Goal: Check status: Check status

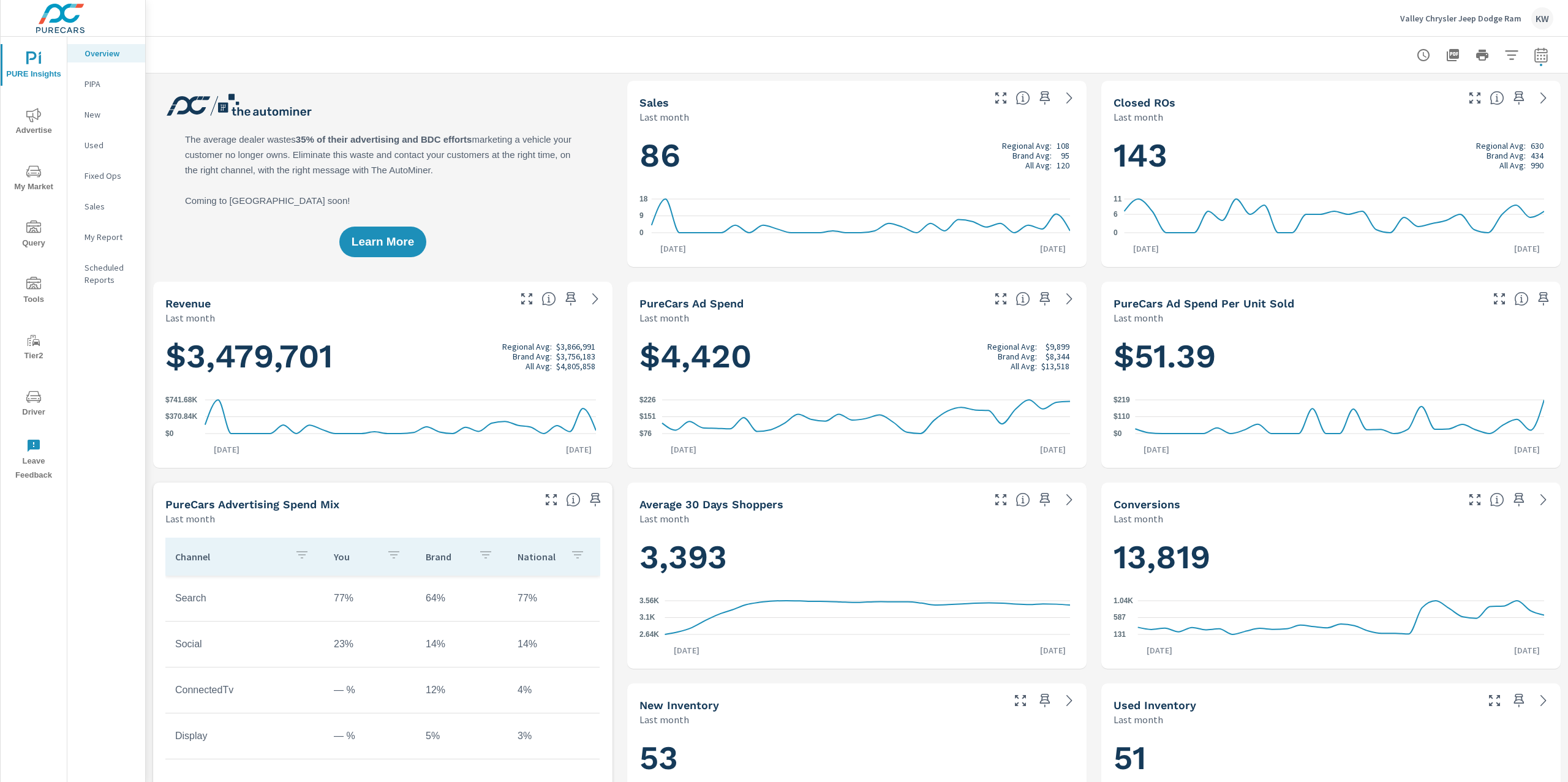
scroll to position [1, 0]
click at [119, 237] on p "My Report" at bounding box center [110, 237] width 51 height 12
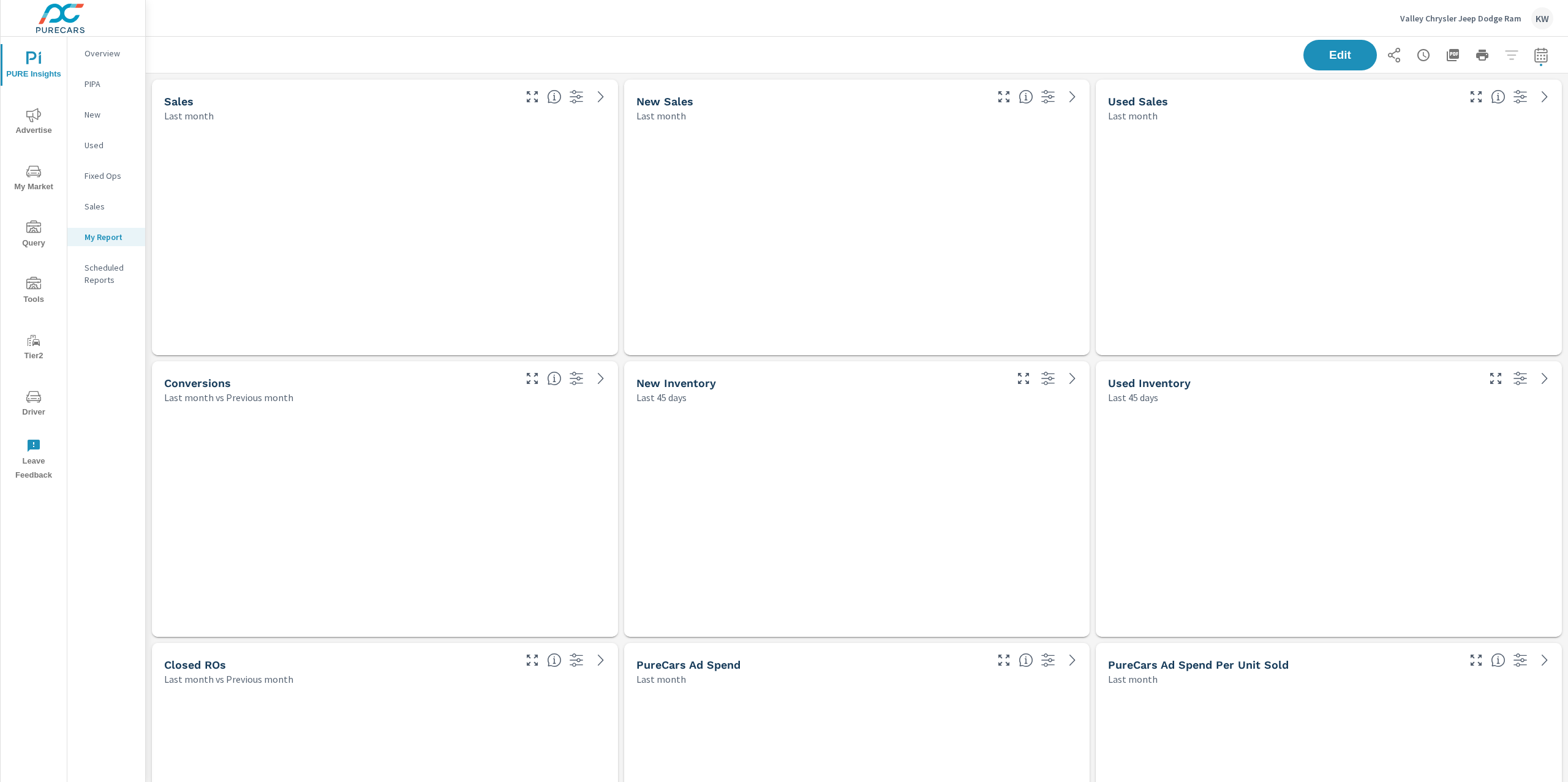
scroll to position [4114, 1436]
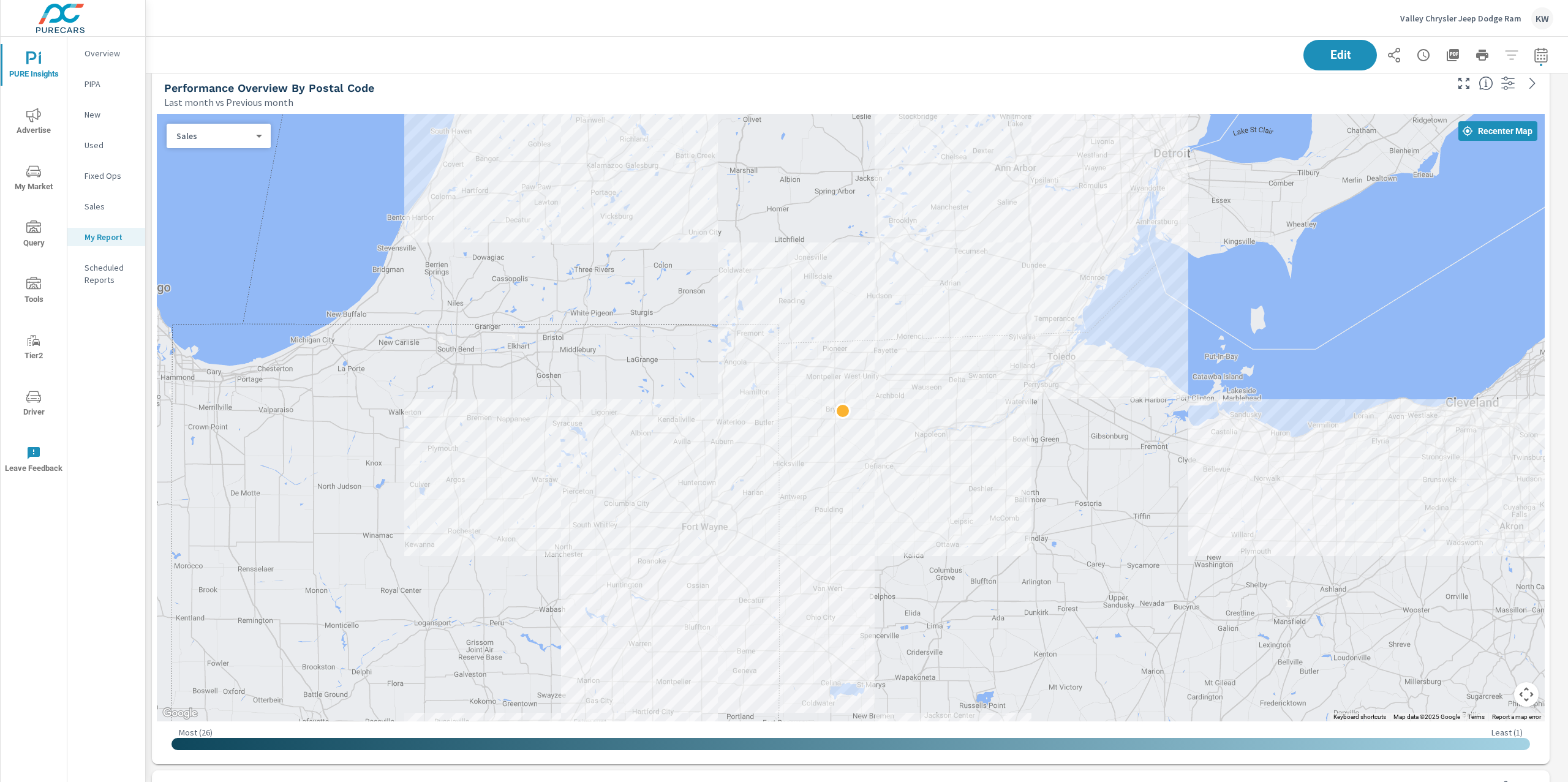
scroll to position [859, 0]
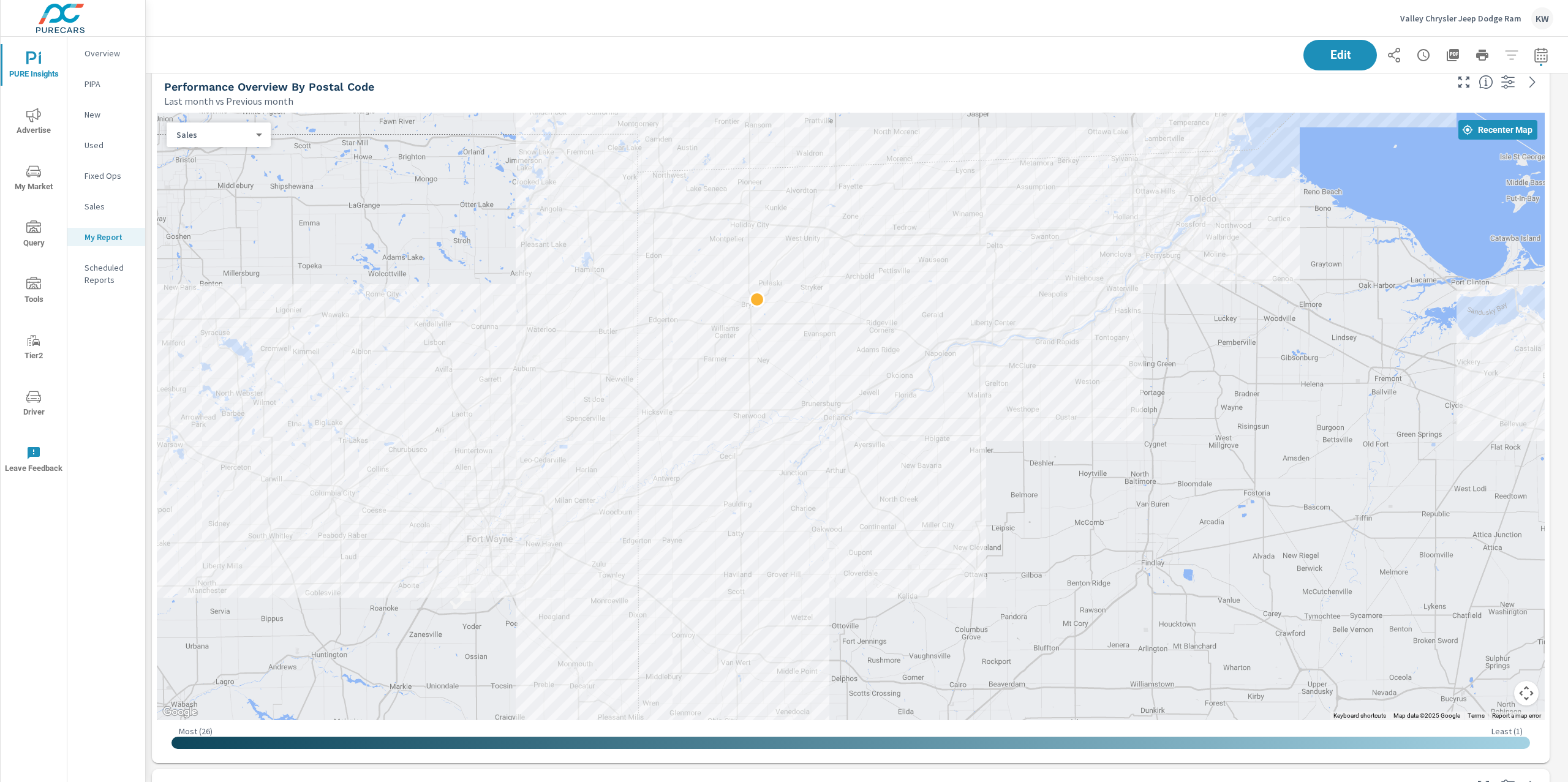
drag, startPoint x: 1066, startPoint y: 371, endPoint x: 1249, endPoint y: 404, distance: 186.0
click at [1249, 404] on div at bounding box center [851, 416] width 1388 height 607
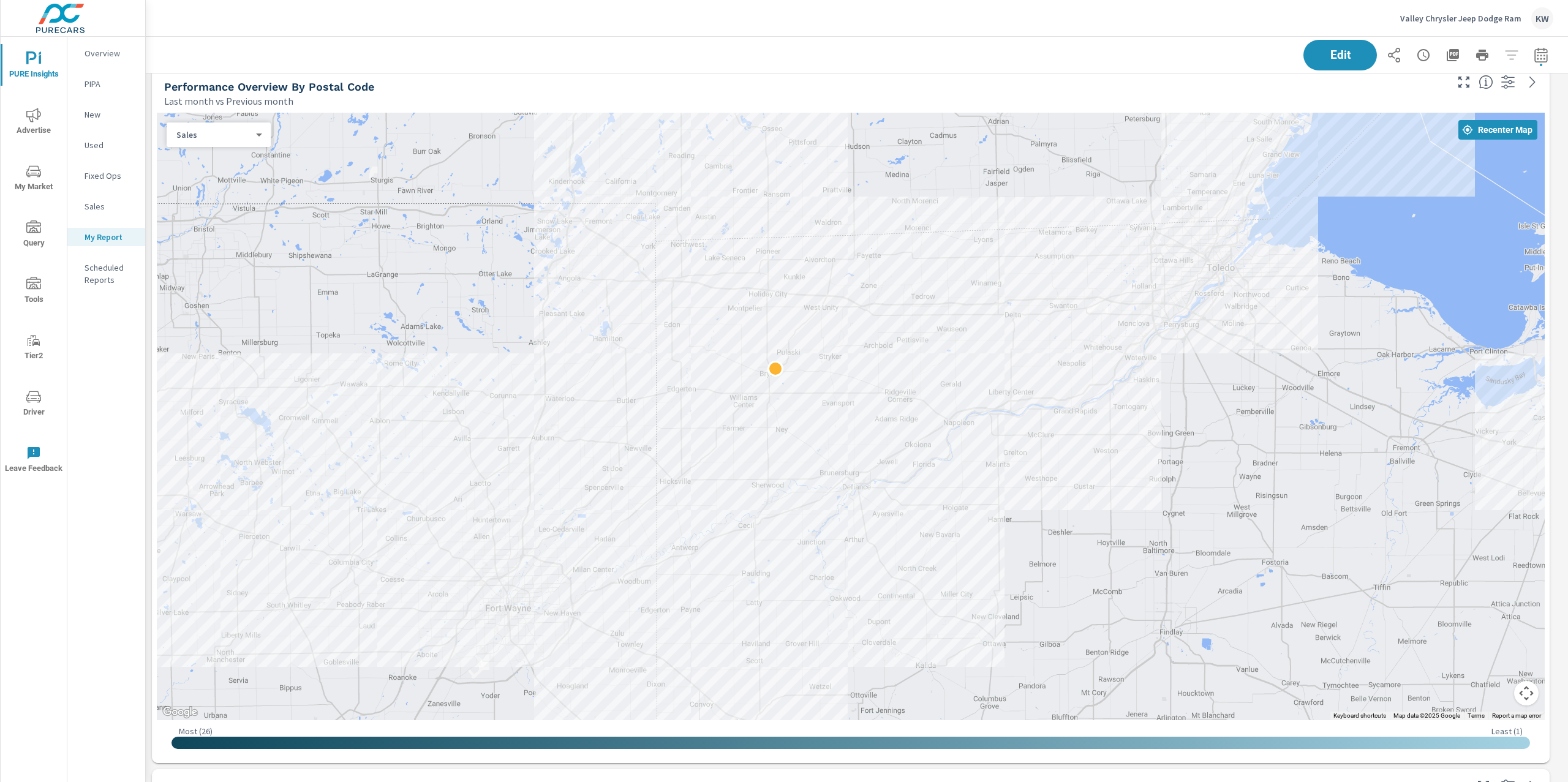
drag, startPoint x: 1210, startPoint y: 431, endPoint x: 1231, endPoint y: 504, distance: 76.0
click at [243, 139] on body "PURE Insights Advertise My Market Query Tools Tier2 Driver Leave Feedback Overv…" at bounding box center [784, 391] width 1568 height 782
click at [228, 121] on li "Spend" at bounding box center [214, 114] width 94 height 19
click at [255, 138] on body "PURE Insights Advertise My Market Query Tools Tier2 Driver Leave Feedback Overv…" at bounding box center [784, 391] width 1568 height 782
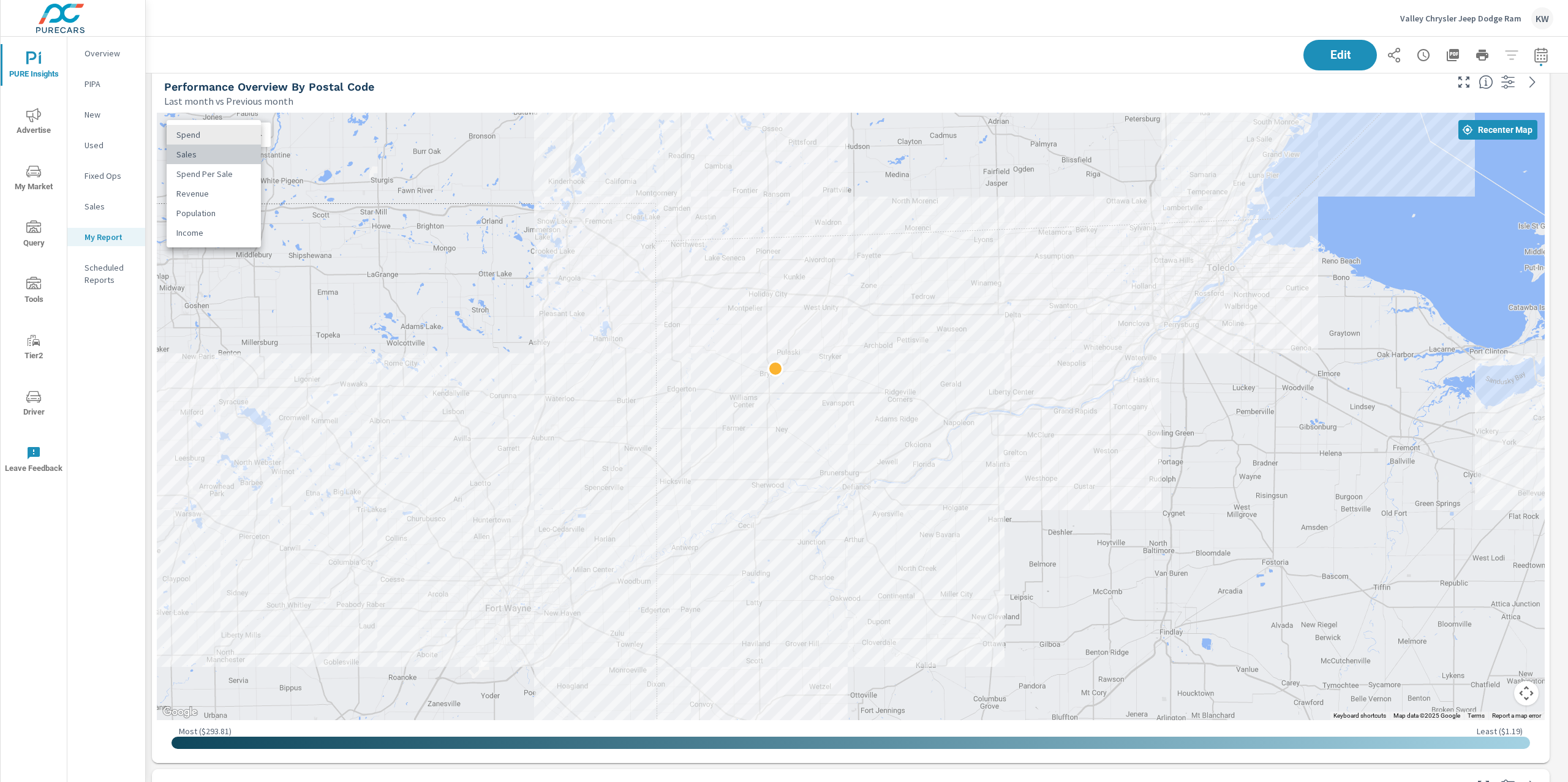
click at [228, 154] on li "Sales" at bounding box center [214, 154] width 94 height 19
